Goal: Task Accomplishment & Management: Use online tool/utility

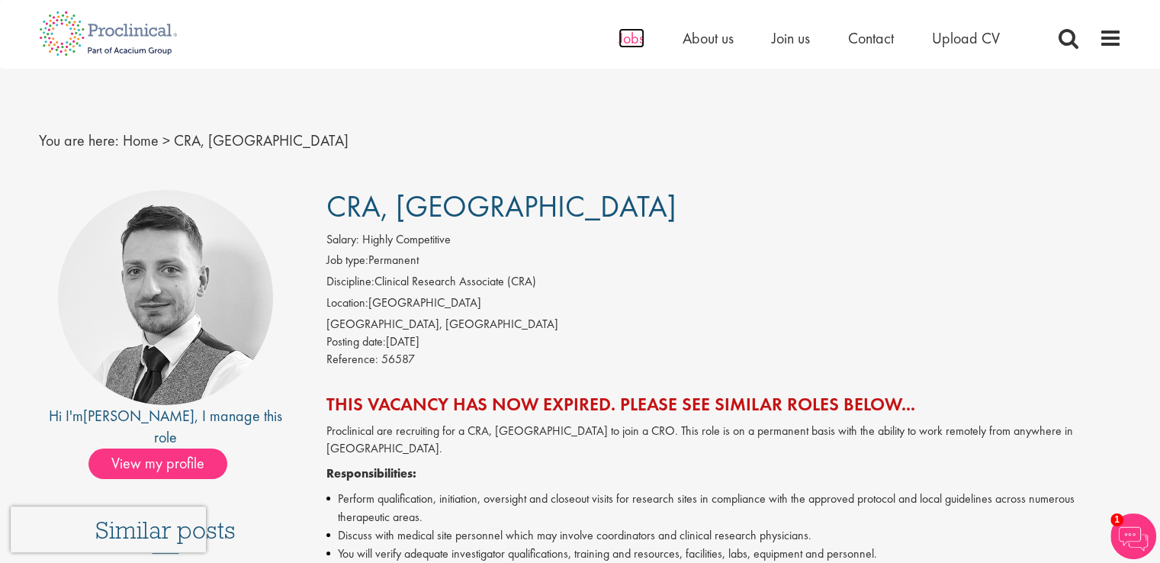
click at [642, 40] on span "Jobs" at bounding box center [631, 38] width 26 height 20
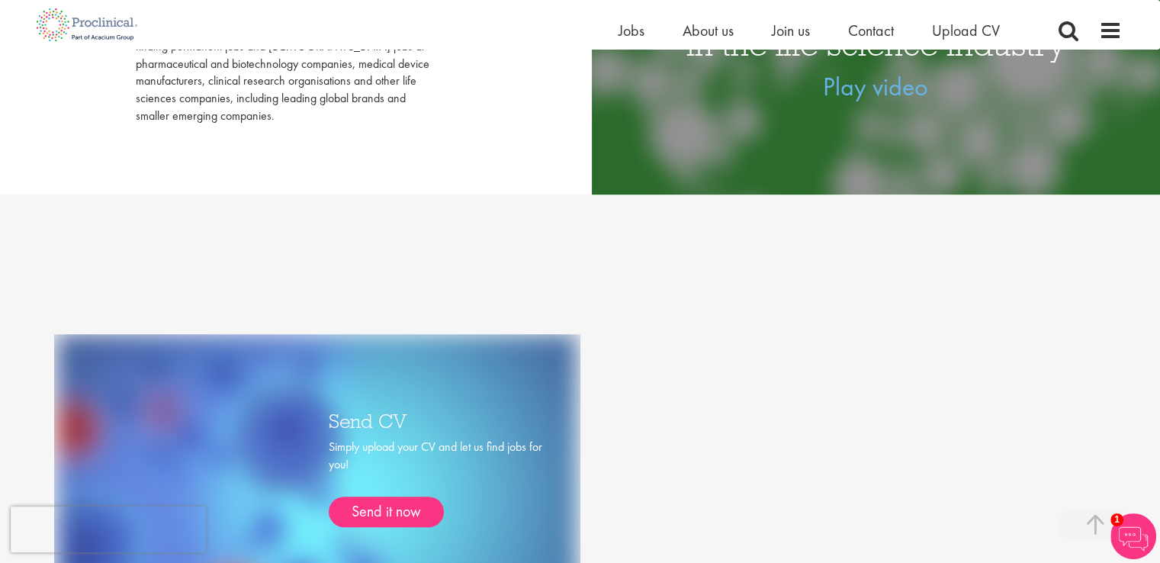
scroll to position [153, 0]
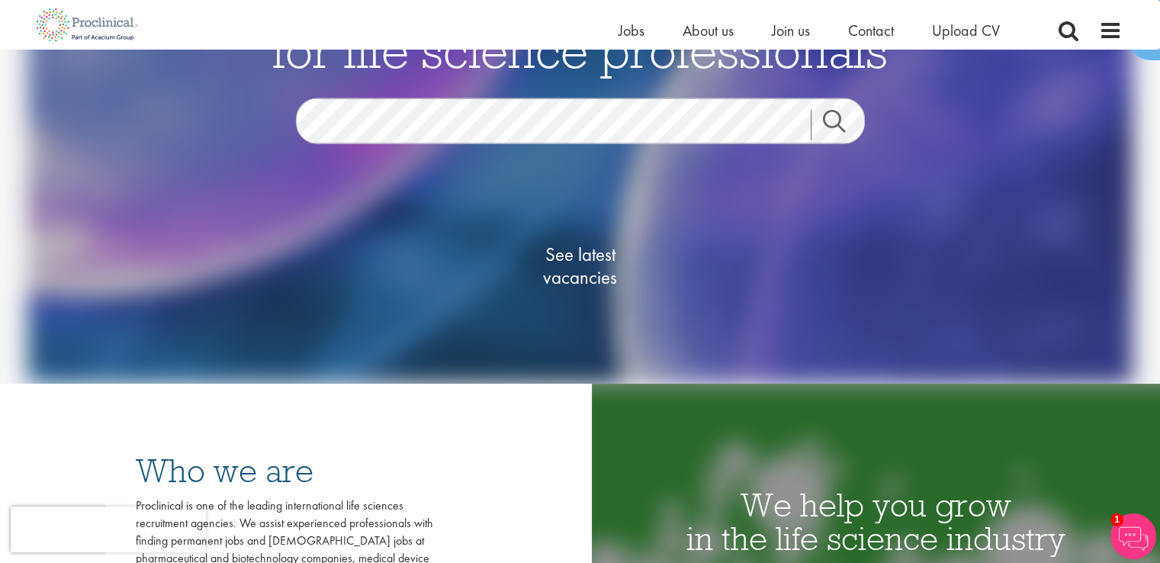
click at [840, 117] on link "Search" at bounding box center [844, 124] width 66 height 31
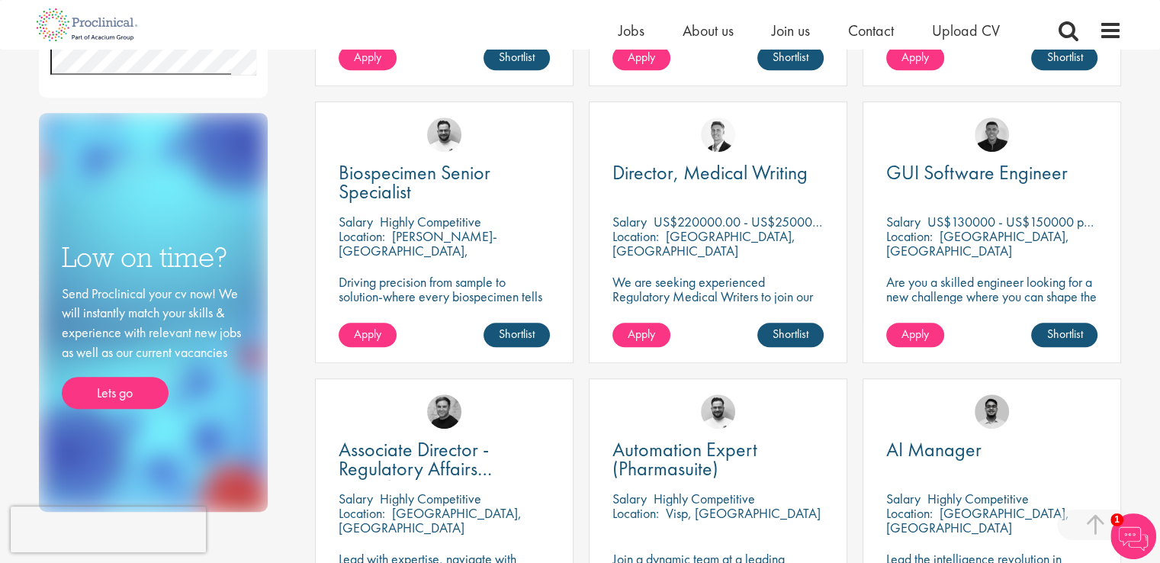
scroll to position [534, 0]
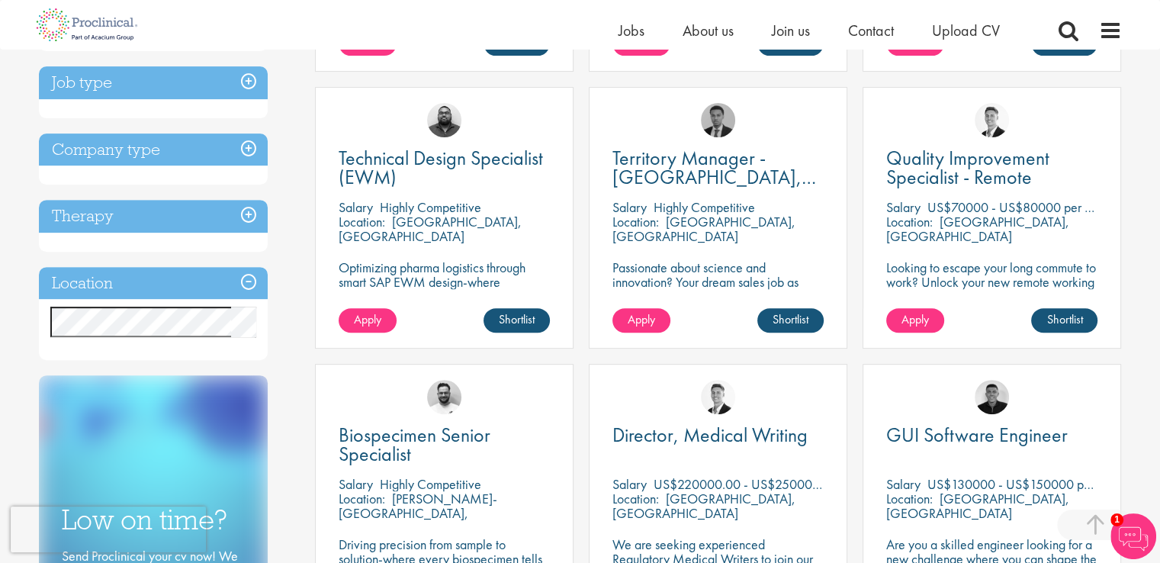
click at [254, 278] on h3 "Location" at bounding box center [153, 283] width 229 height 33
